Goal: Transaction & Acquisition: Obtain resource

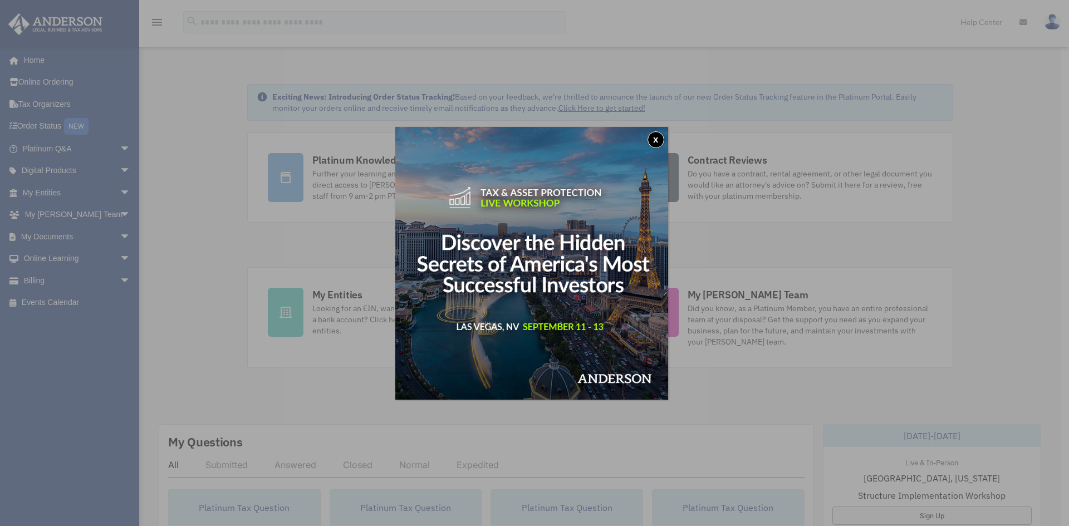
click at [661, 140] on button "x" at bounding box center [655, 139] width 17 height 17
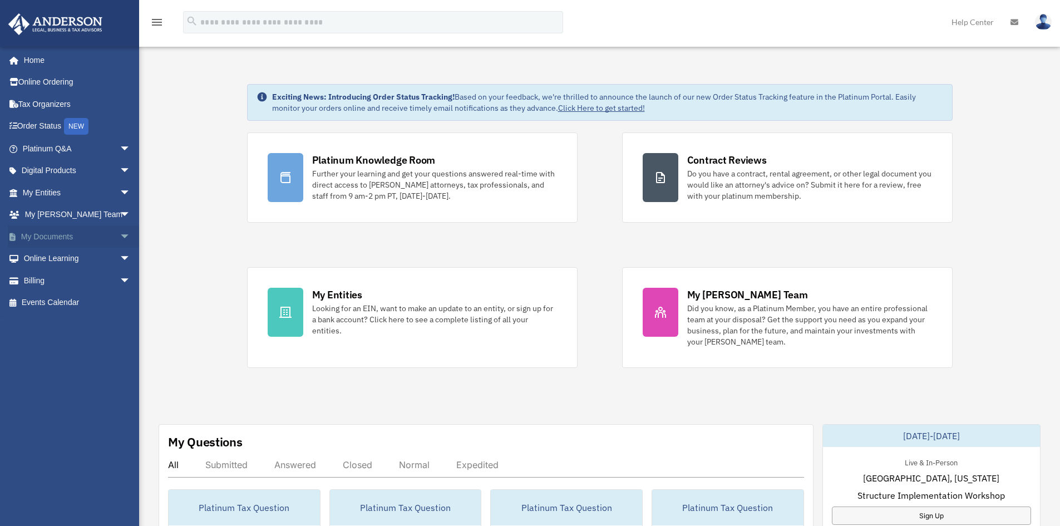
click at [124, 236] on span "arrow_drop_down" at bounding box center [131, 236] width 22 height 23
click at [81, 305] on link "Forms Library" at bounding box center [82, 303] width 132 height 22
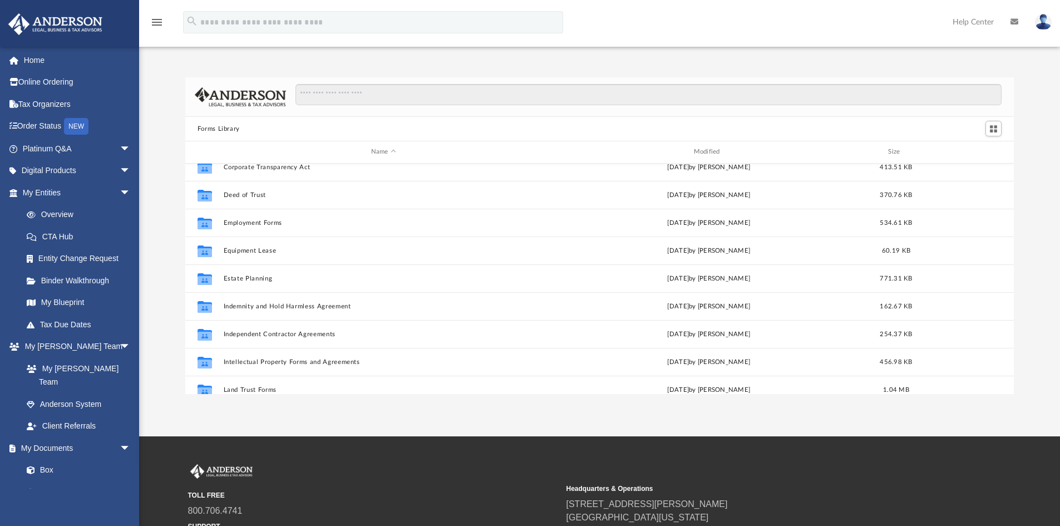
scroll to position [390, 0]
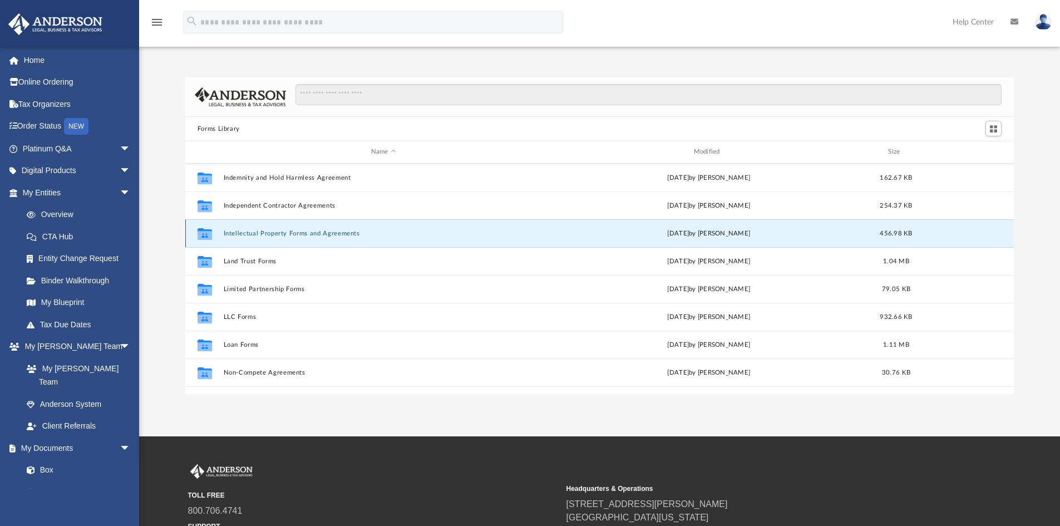
click at [372, 230] on button "Intellectual Property Forms and Agreements" at bounding box center [383, 233] width 321 height 7
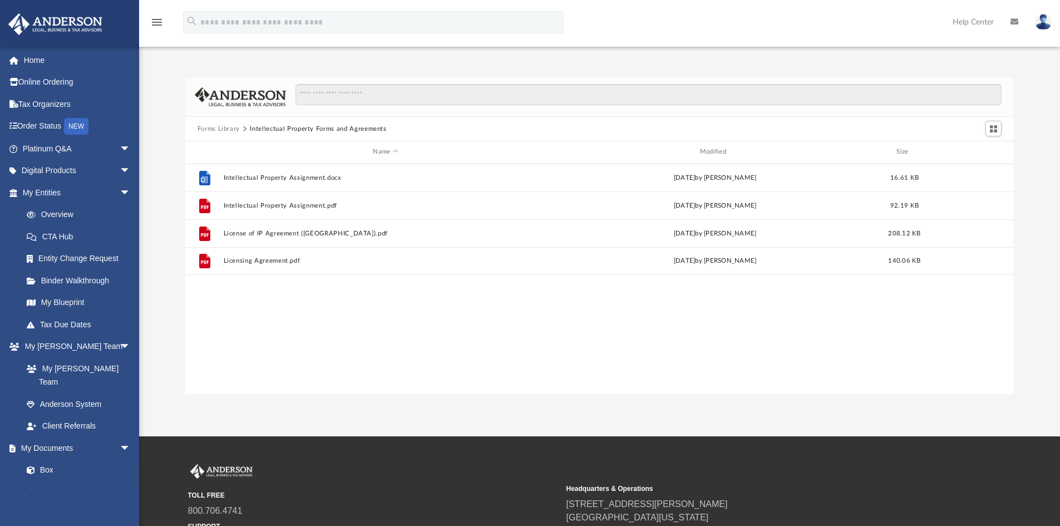
scroll to position [0, 0]
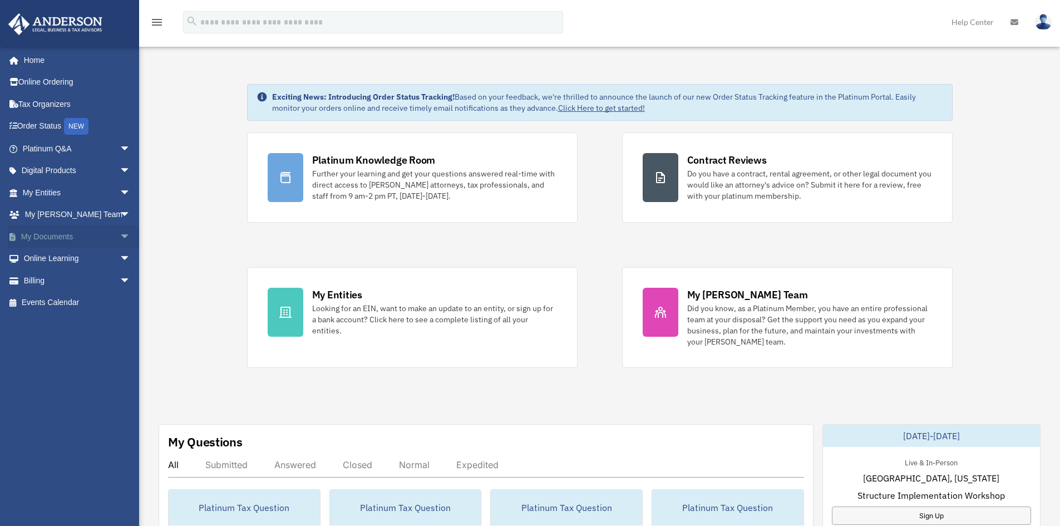
click at [120, 233] on span "arrow_drop_down" at bounding box center [131, 236] width 22 height 23
click at [105, 298] on link "Forms Library" at bounding box center [82, 303] width 132 height 22
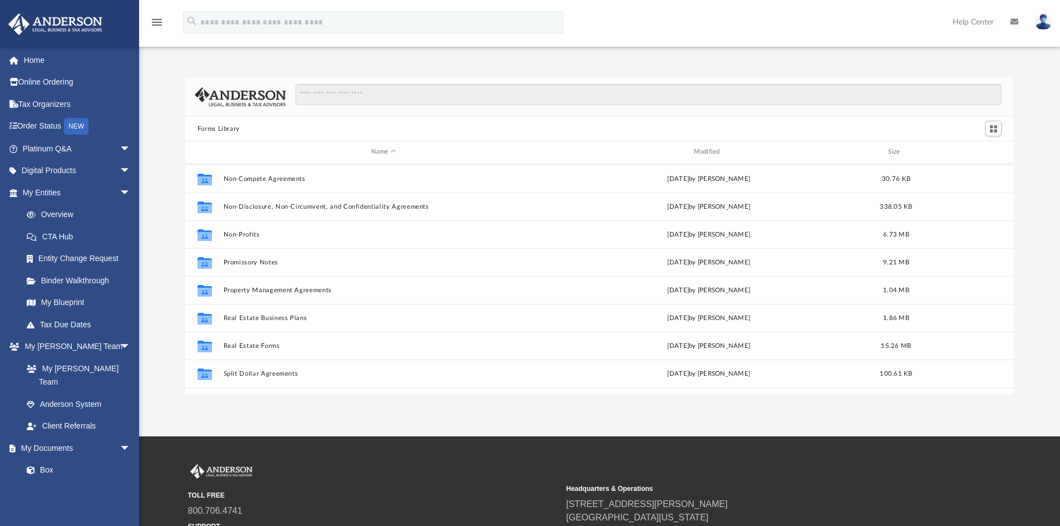
scroll to position [605, 0]
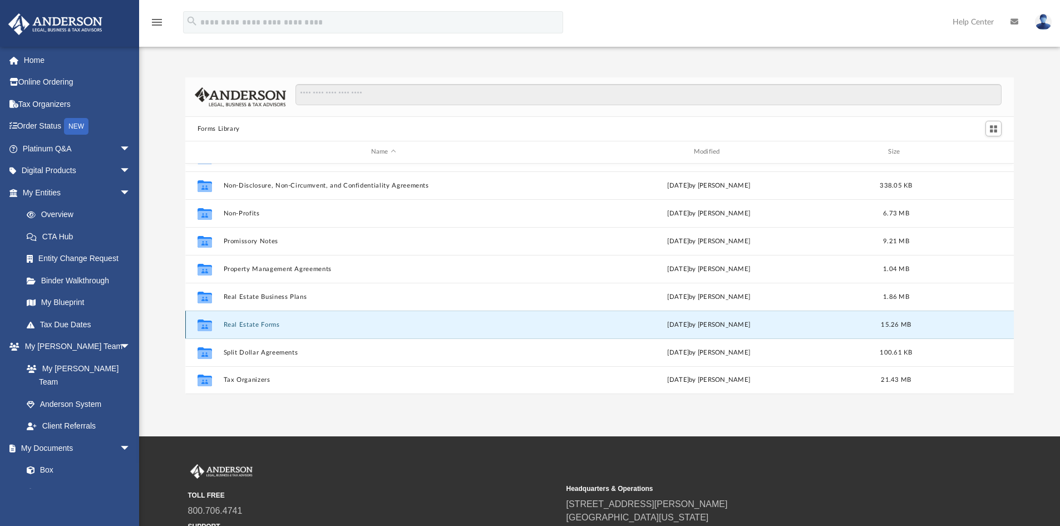
click at [326, 324] on button "Real Estate Forms" at bounding box center [383, 324] width 321 height 7
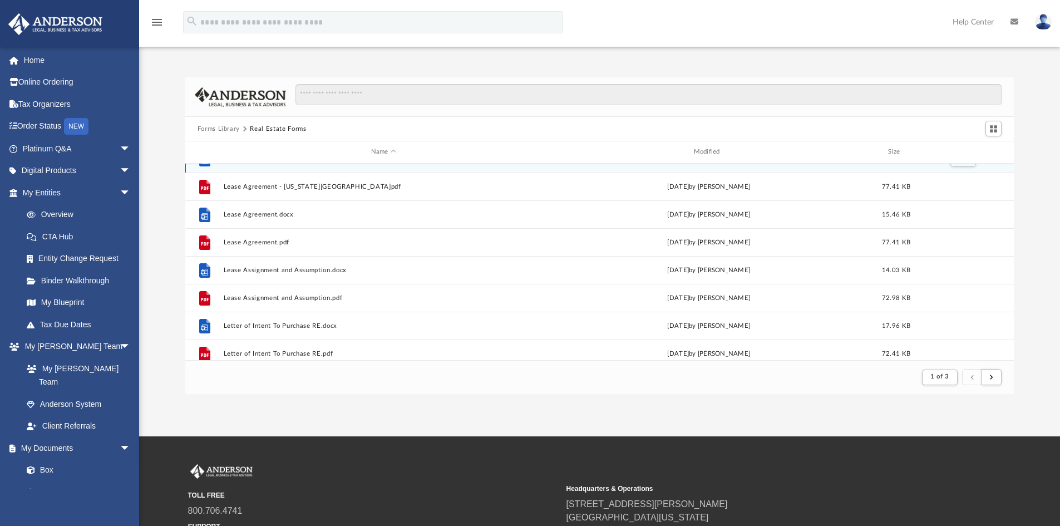
scroll to position [668, 0]
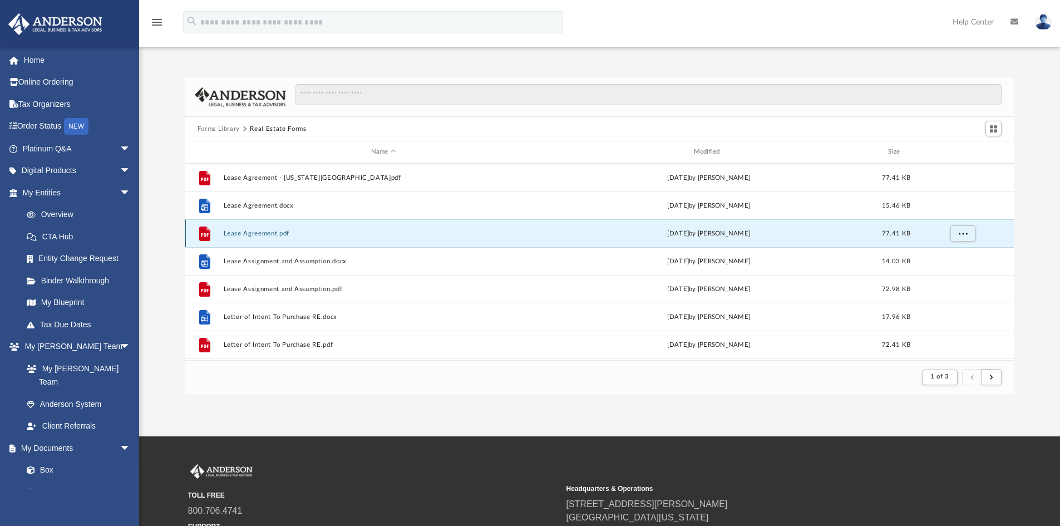
click at [267, 234] on button "Lease Agreement.pdf" at bounding box center [383, 233] width 321 height 7
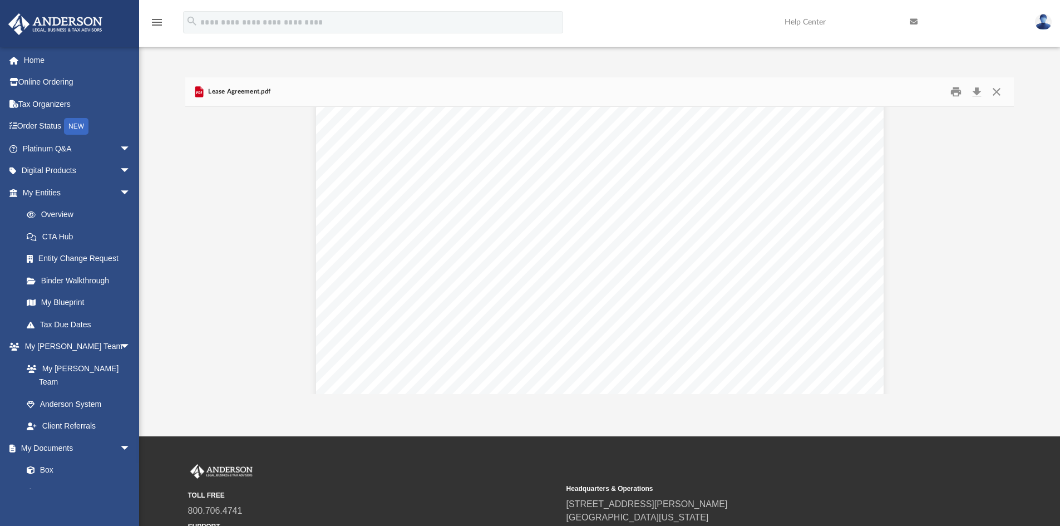
scroll to position [111, 0]
click at [975, 95] on button "Download" at bounding box center [977, 91] width 20 height 17
